Goal: Navigation & Orientation: Find specific page/section

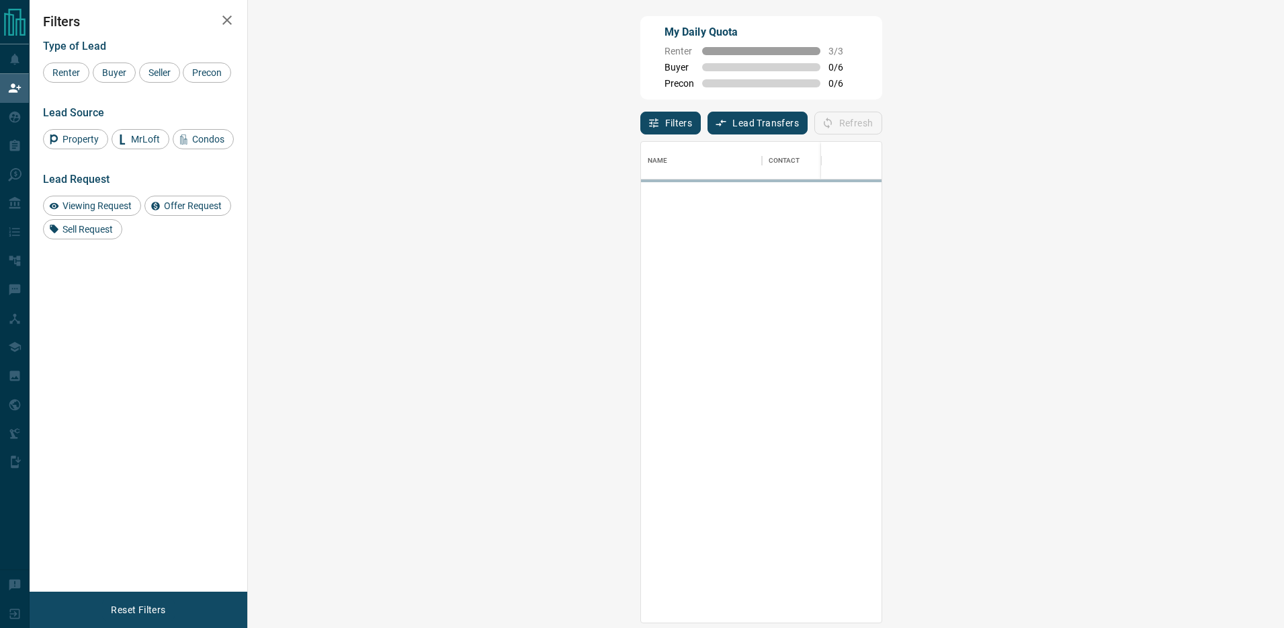
scroll to position [481, 1008]
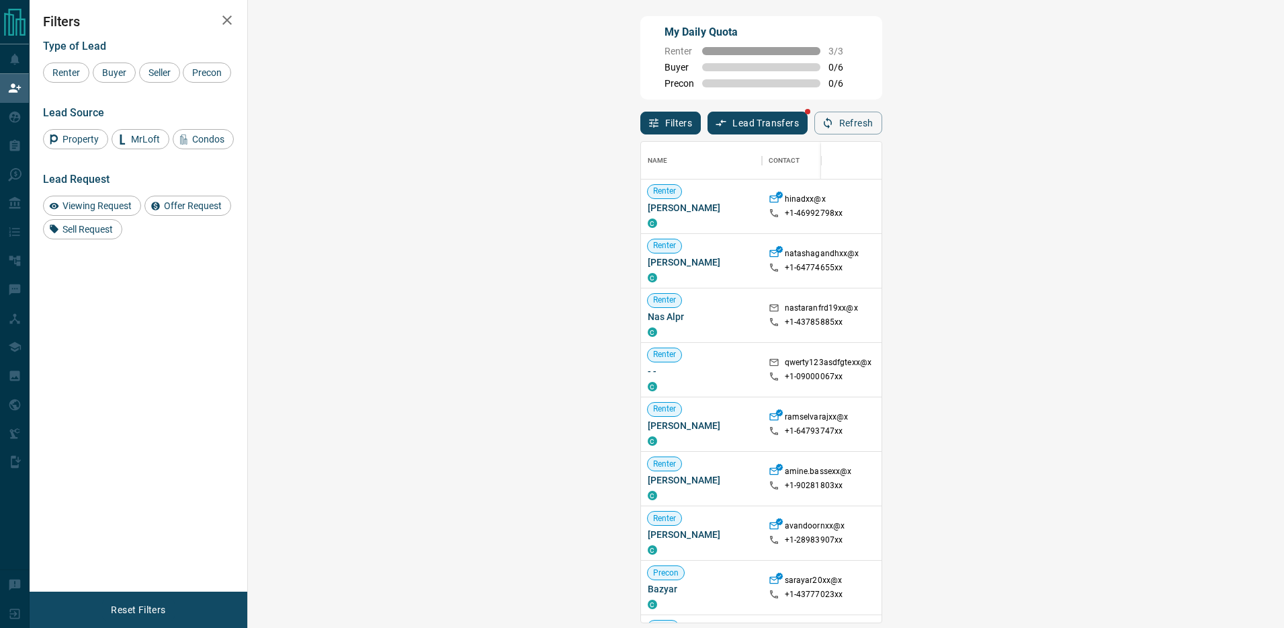
click at [708, 123] on button "Lead Transfers" at bounding box center [758, 123] width 100 height 23
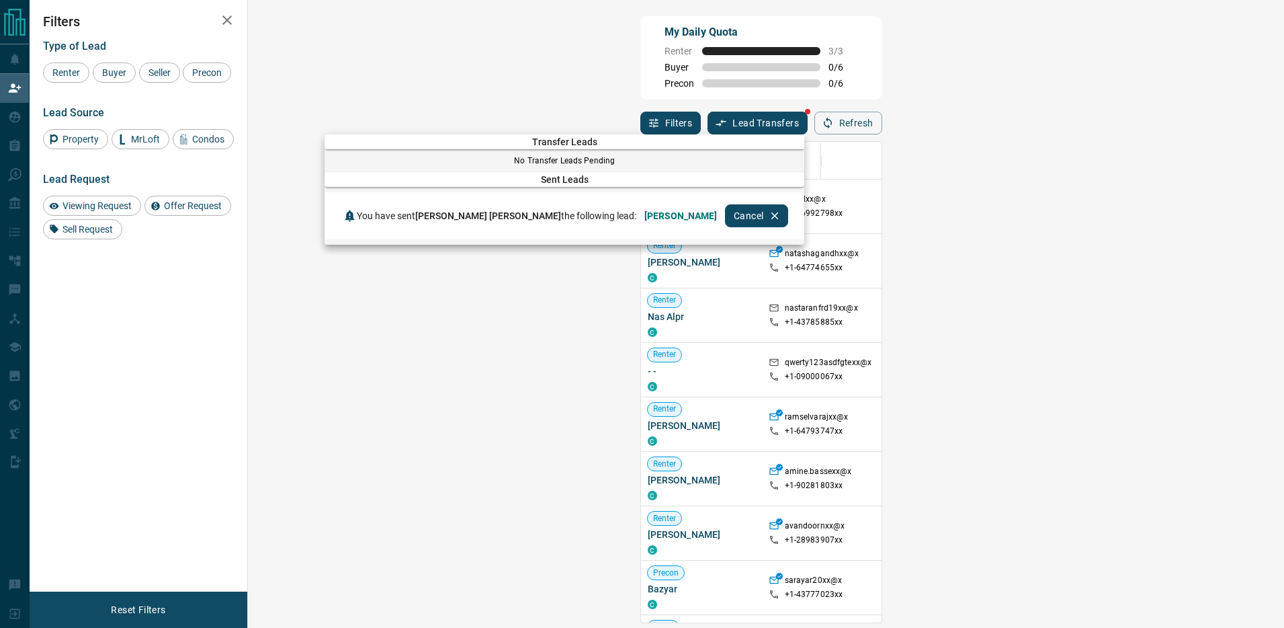
click at [546, 112] on div at bounding box center [642, 314] width 1284 height 628
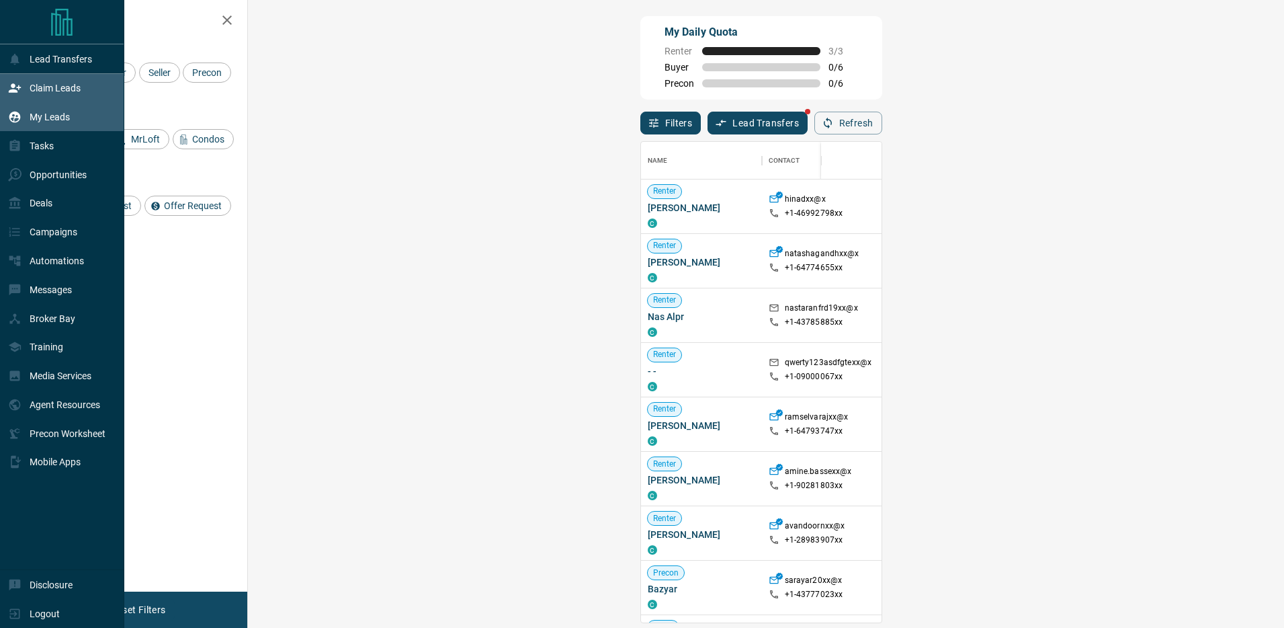
click at [81, 127] on div "My Leads" at bounding box center [62, 117] width 124 height 29
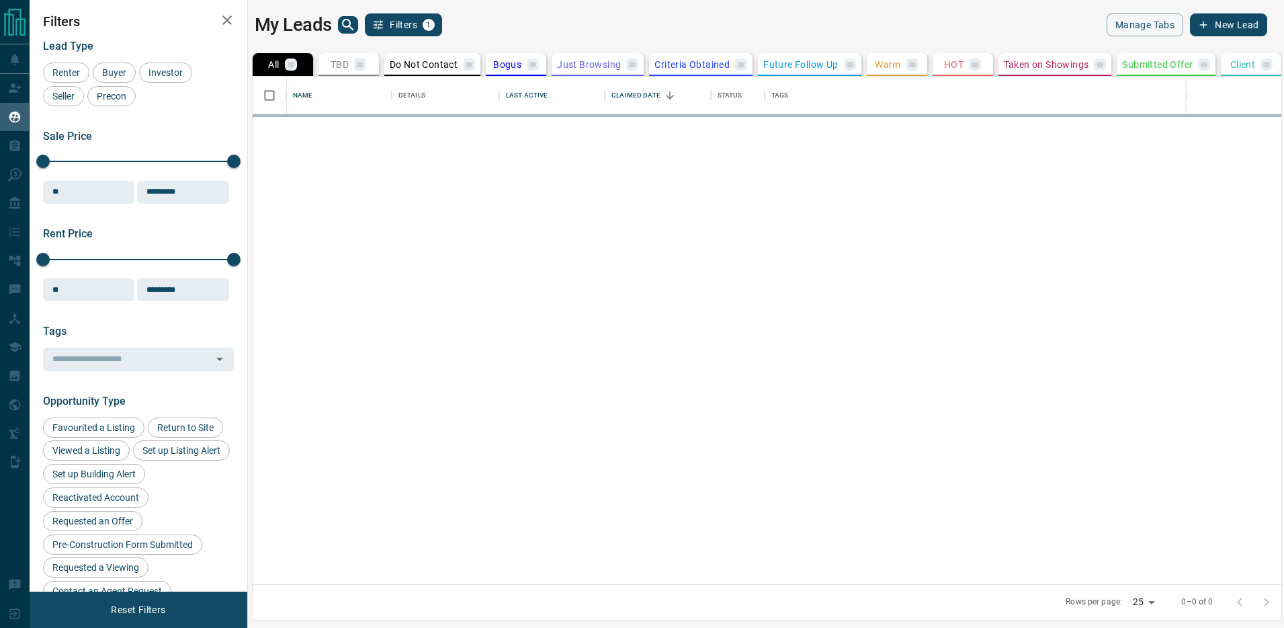
scroll to position [507, 1030]
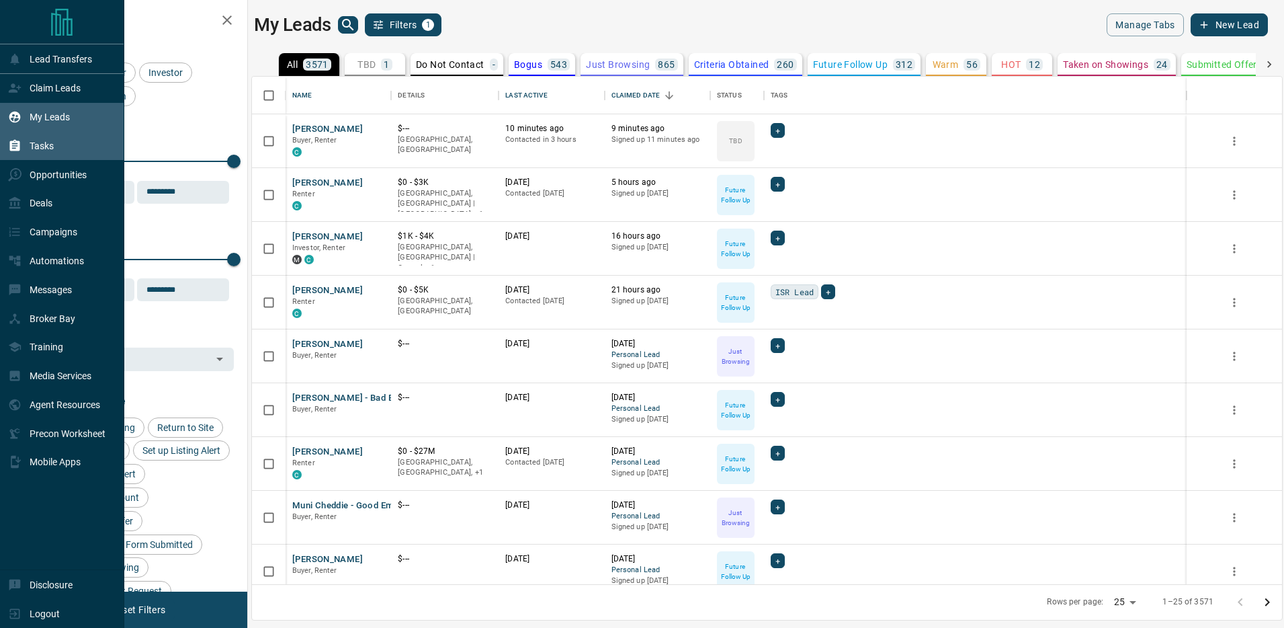
click at [40, 146] on p "Tasks" at bounding box center [42, 145] width 24 height 11
